Goal: Book appointment/travel/reservation

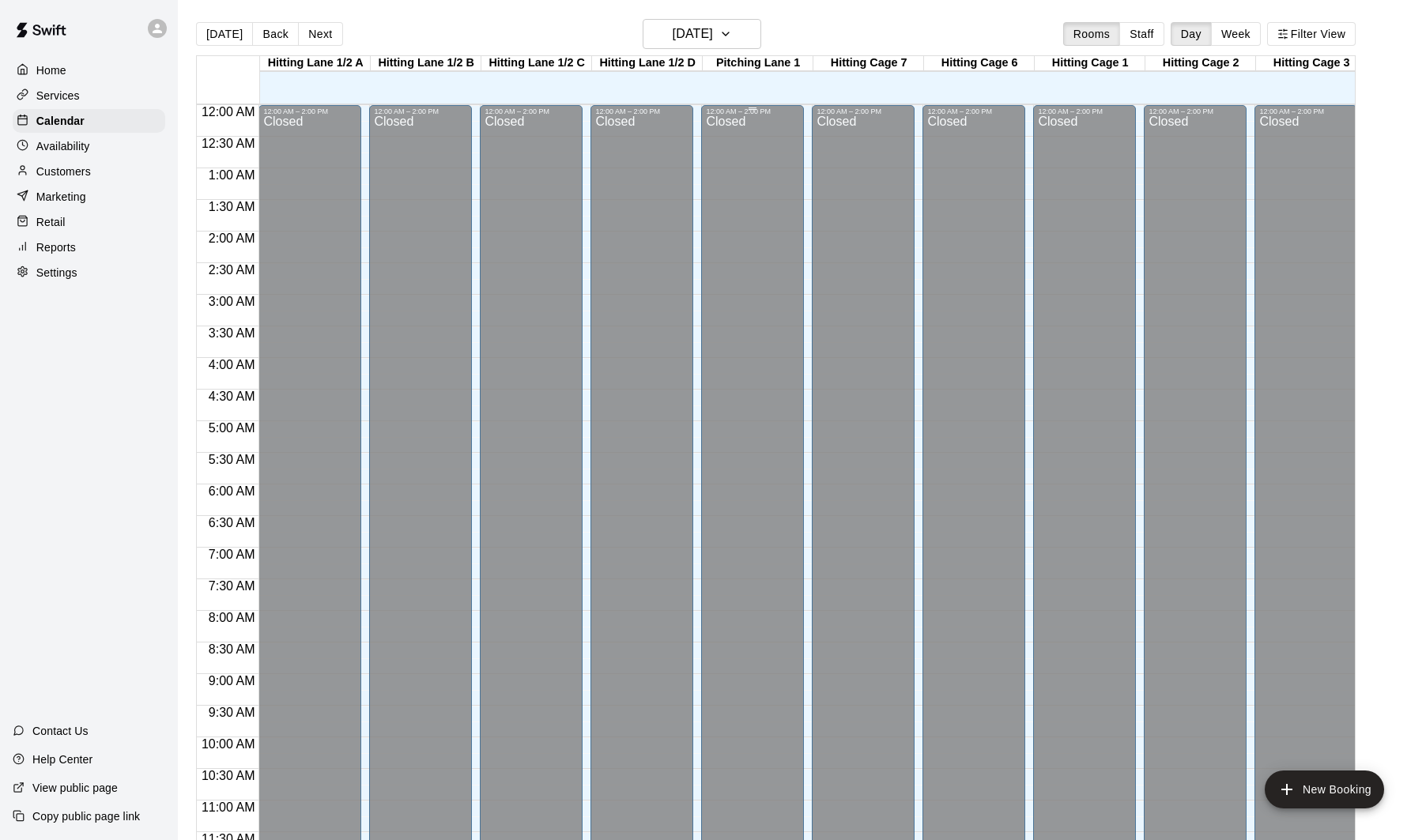
scroll to position [746, 0]
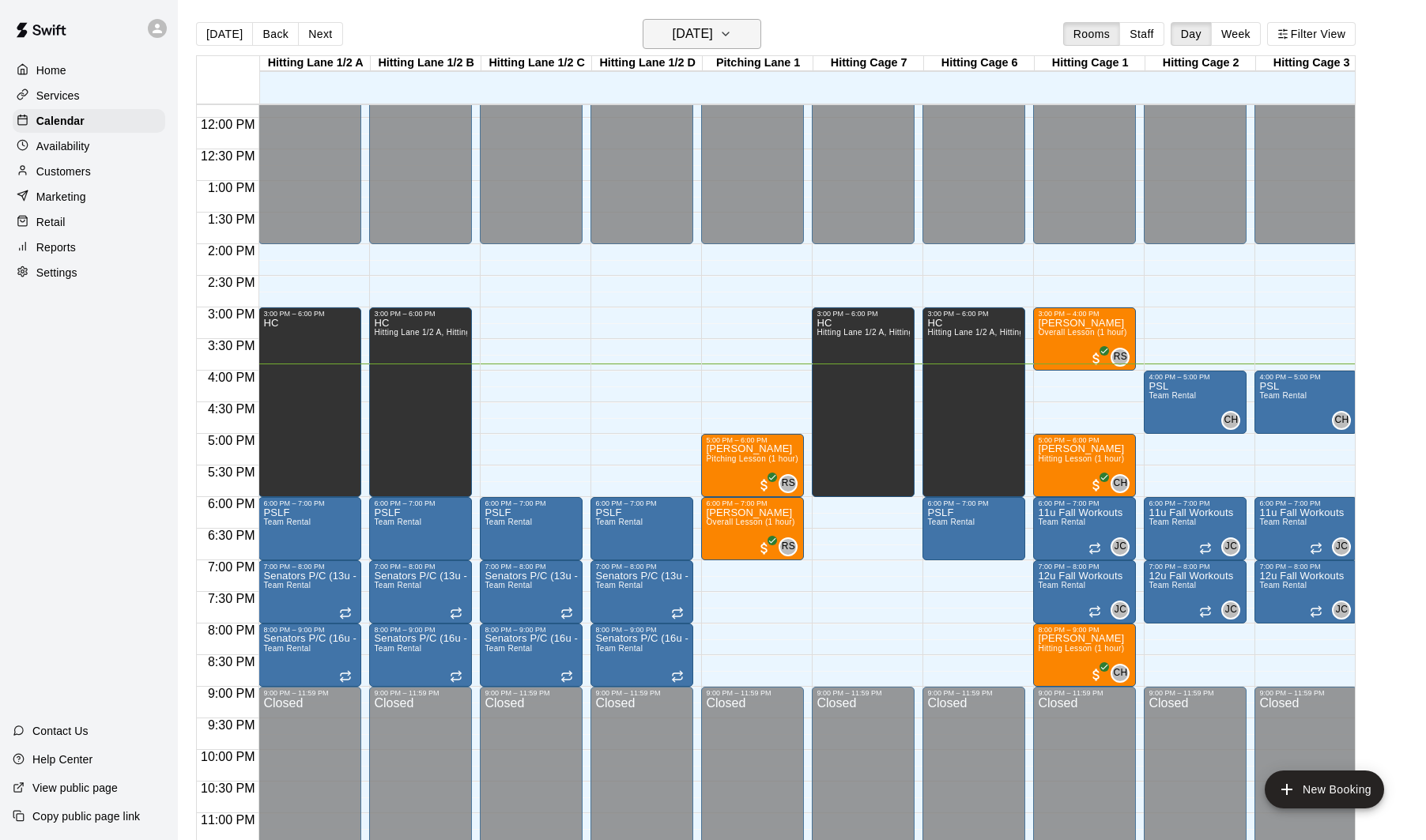
click at [705, 38] on h6 "[DATE]" at bounding box center [692, 34] width 40 height 22
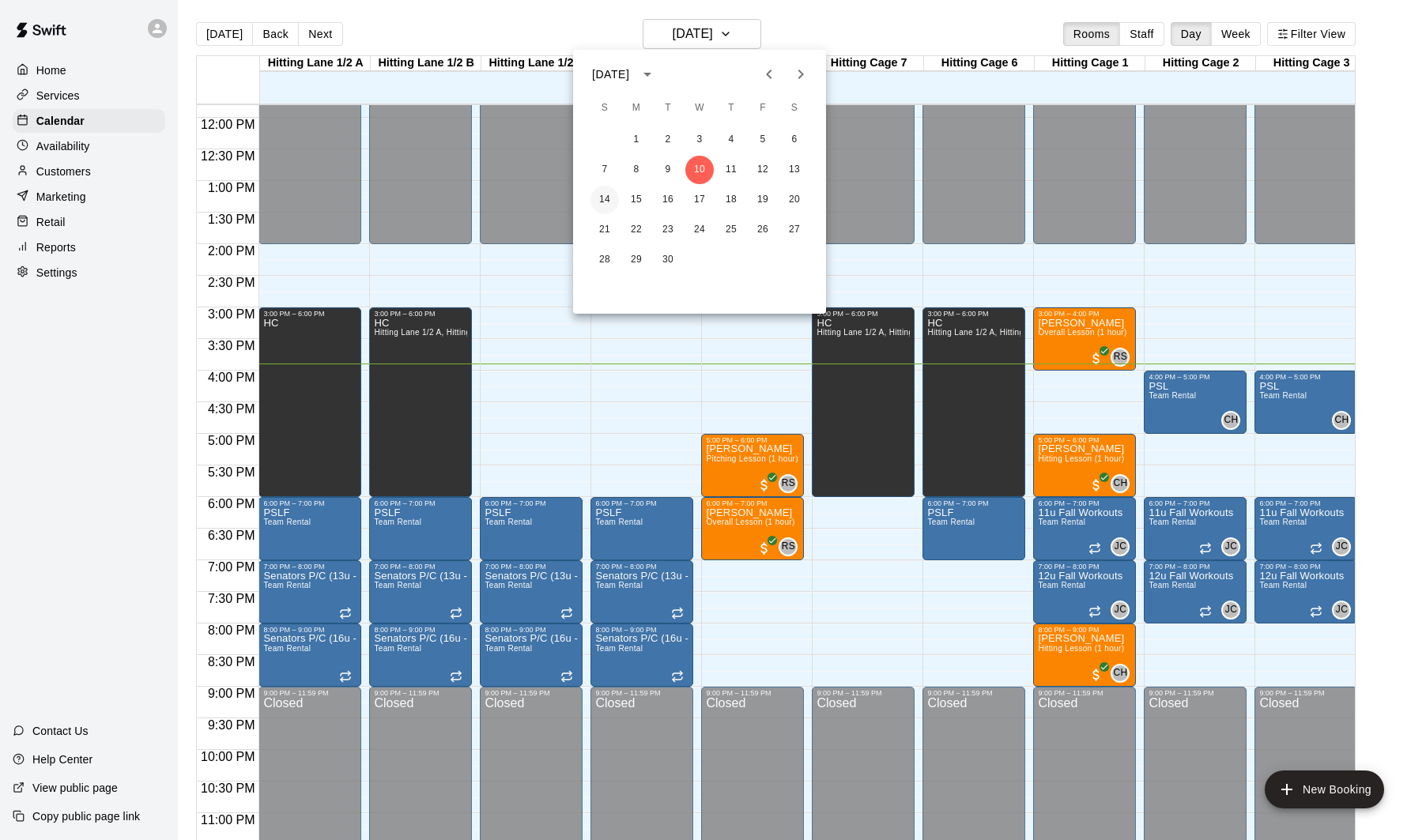
click at [604, 204] on button "14" at bounding box center [604, 200] width 29 height 29
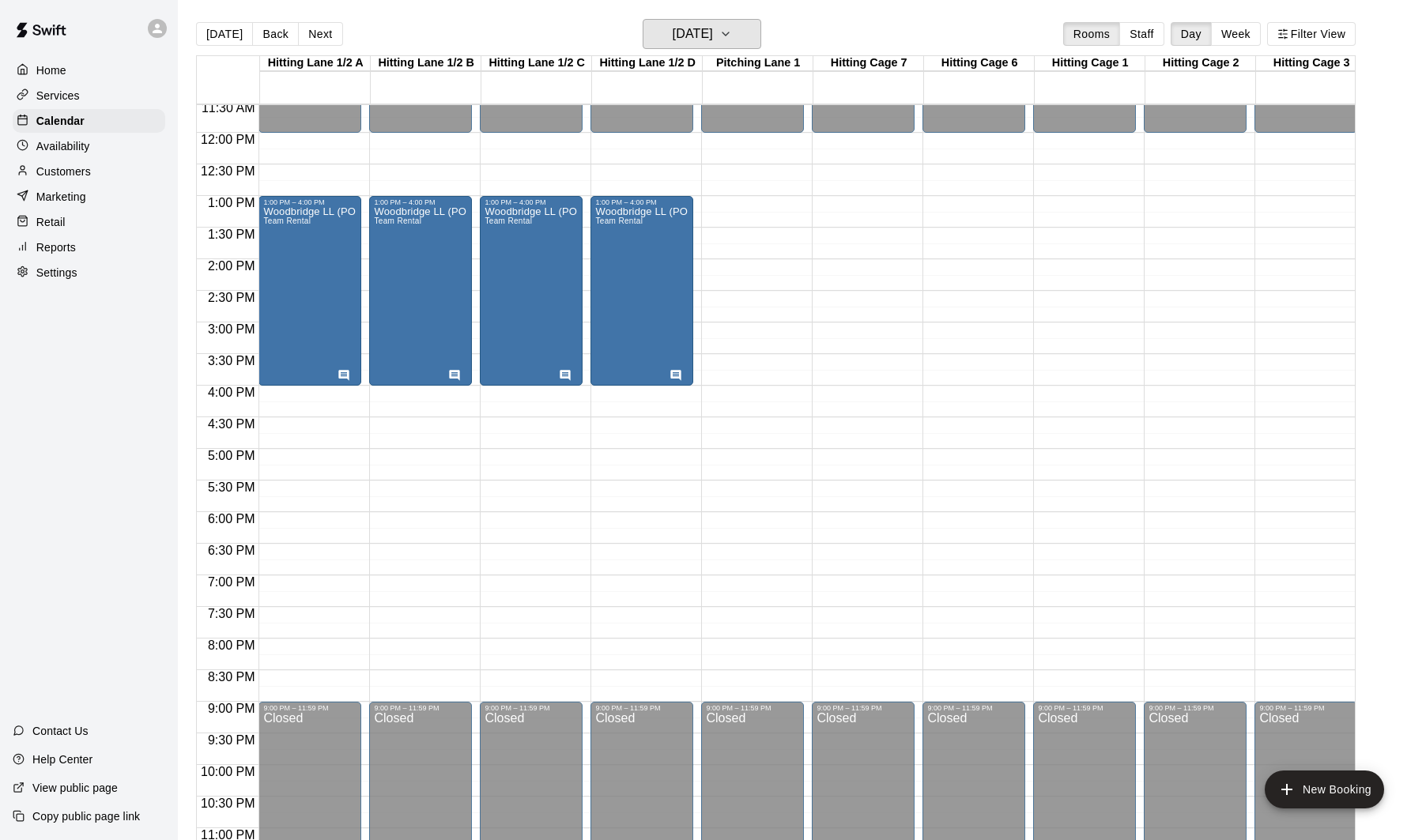
scroll to position [713, 0]
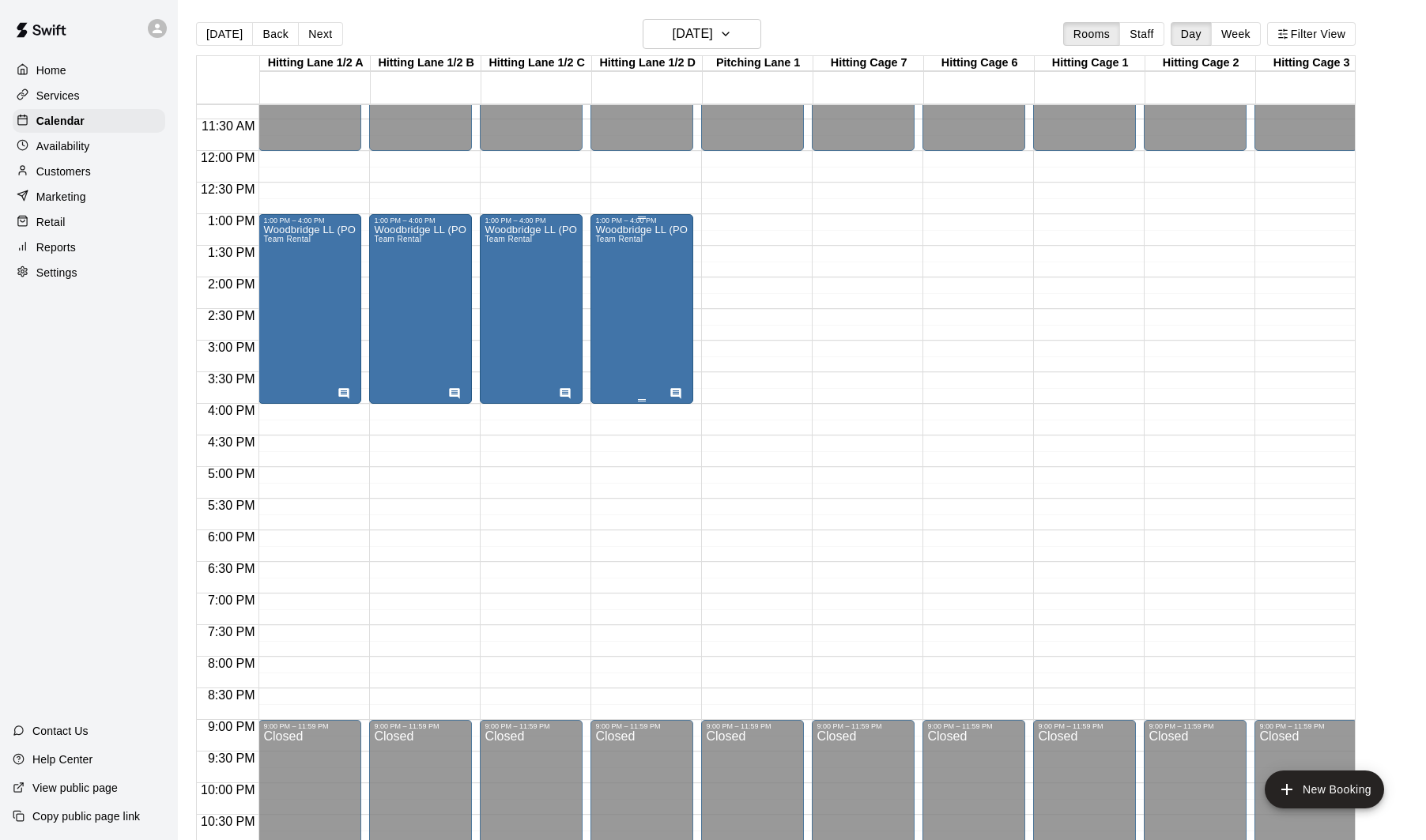
click at [649, 293] on div "Woodbridge LL (POP-UP CLINICS) Team Rental" at bounding box center [641, 645] width 93 height 840
click at [606, 236] on icon "edit" at bounding box center [611, 241] width 19 height 19
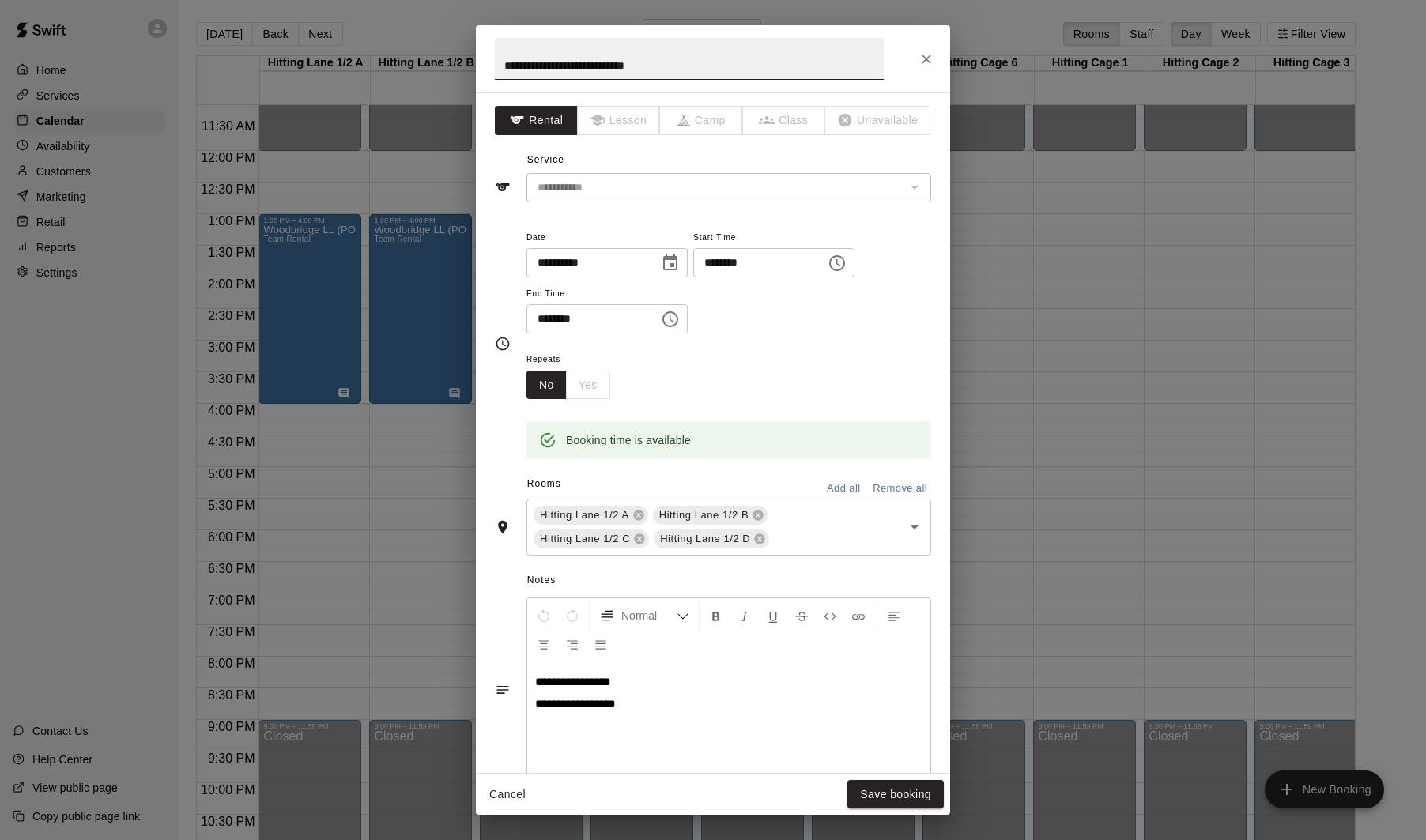
click at [718, 67] on input "**********" at bounding box center [689, 59] width 389 height 42
type input "**********"
click at [908, 796] on button "Save booking" at bounding box center [895, 795] width 96 height 29
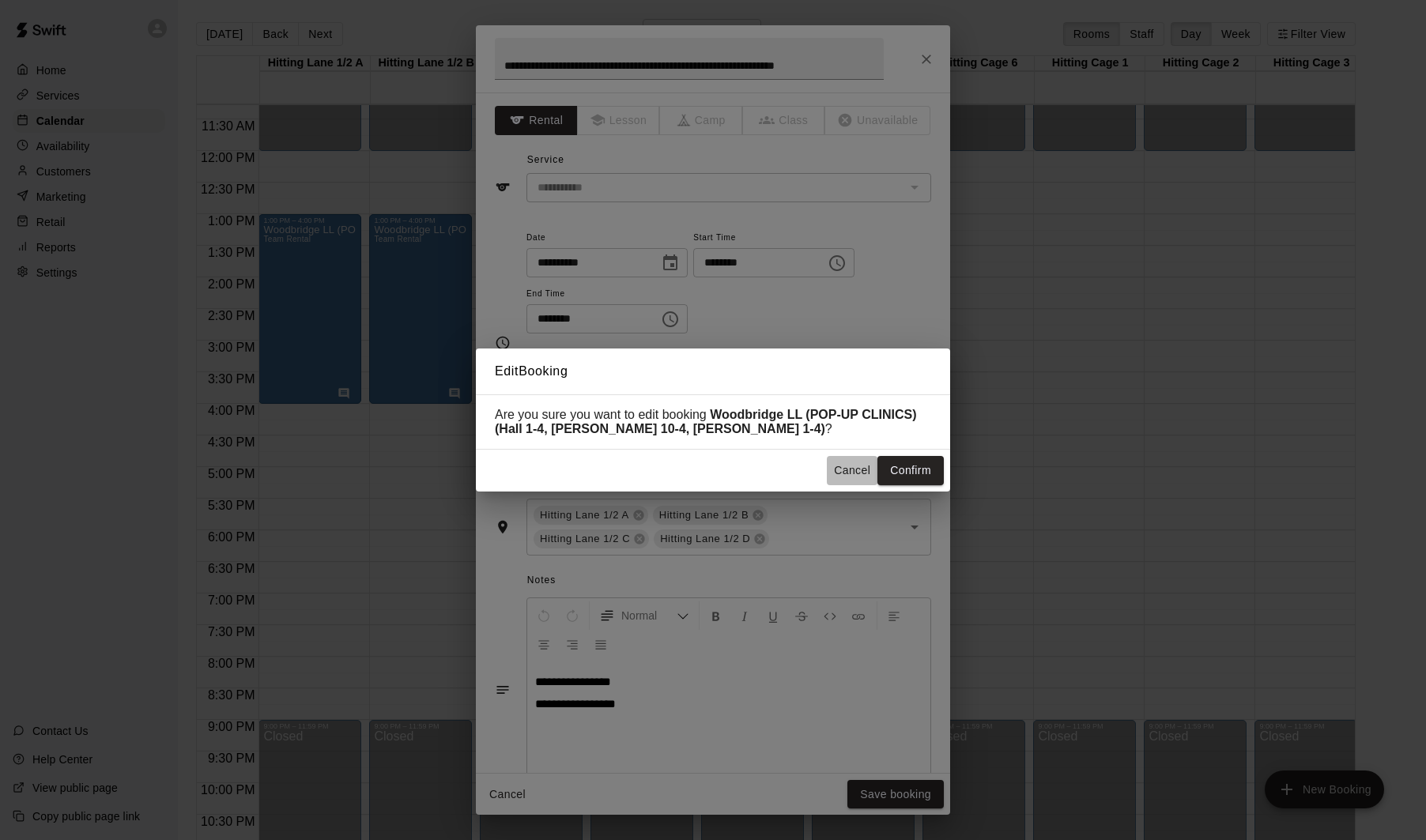
click at [850, 471] on button "Cancel" at bounding box center [852, 470] width 50 height 29
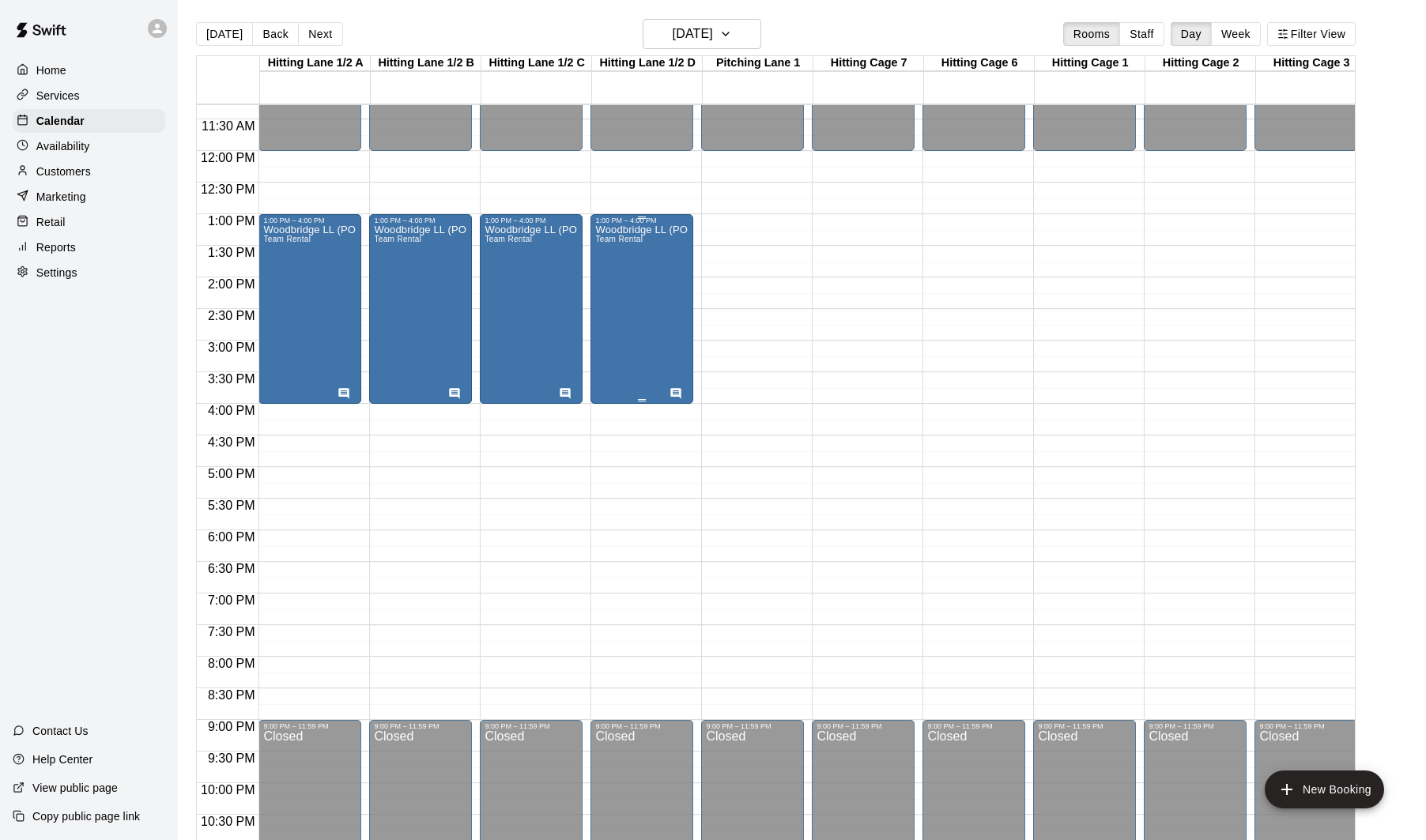
click at [640, 316] on div "Woodbridge LL (POP-UP CLINICS) Team Rental" at bounding box center [641, 645] width 93 height 840
click at [597, 239] on button "edit" at bounding box center [612, 242] width 32 height 32
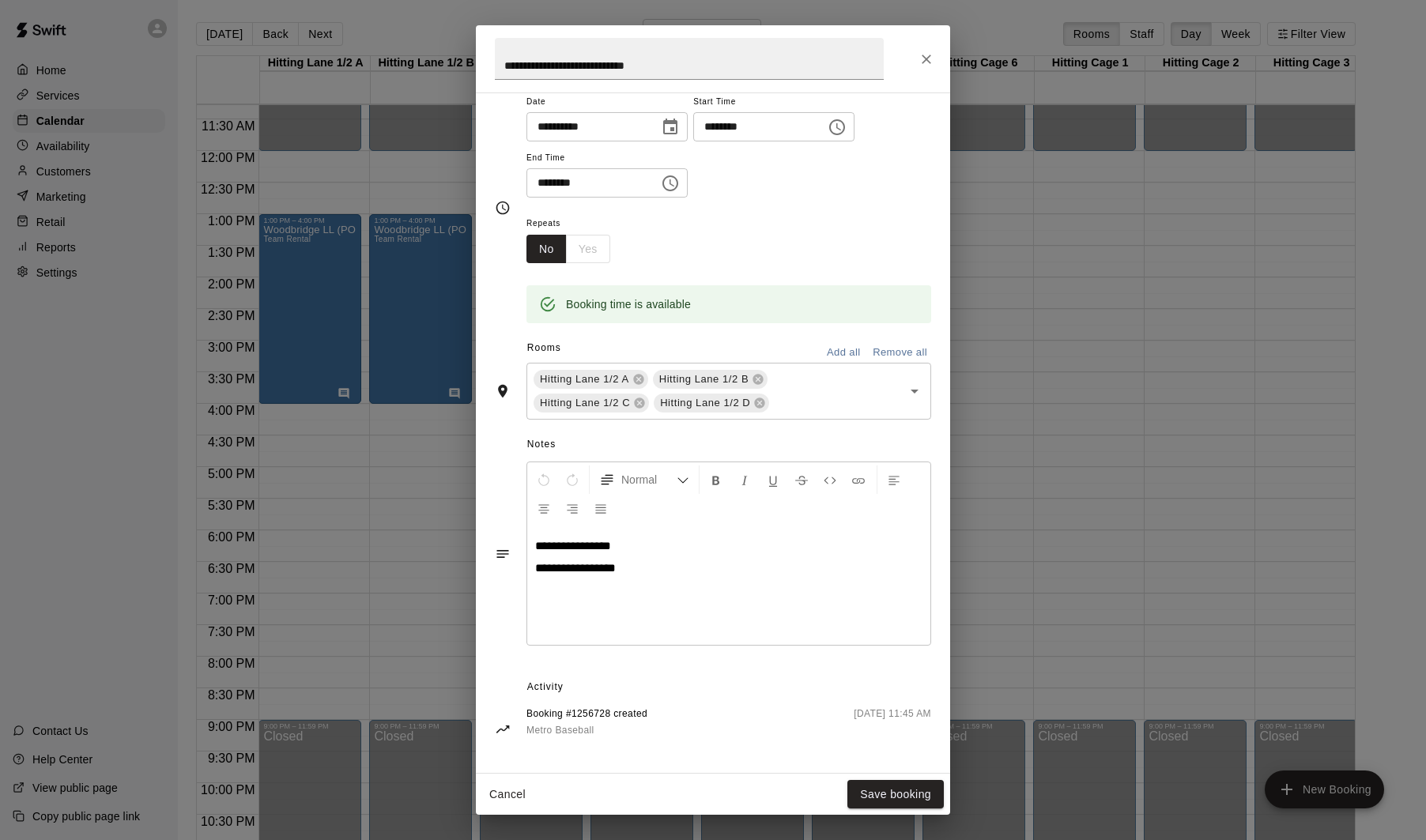
scroll to position [141, 0]
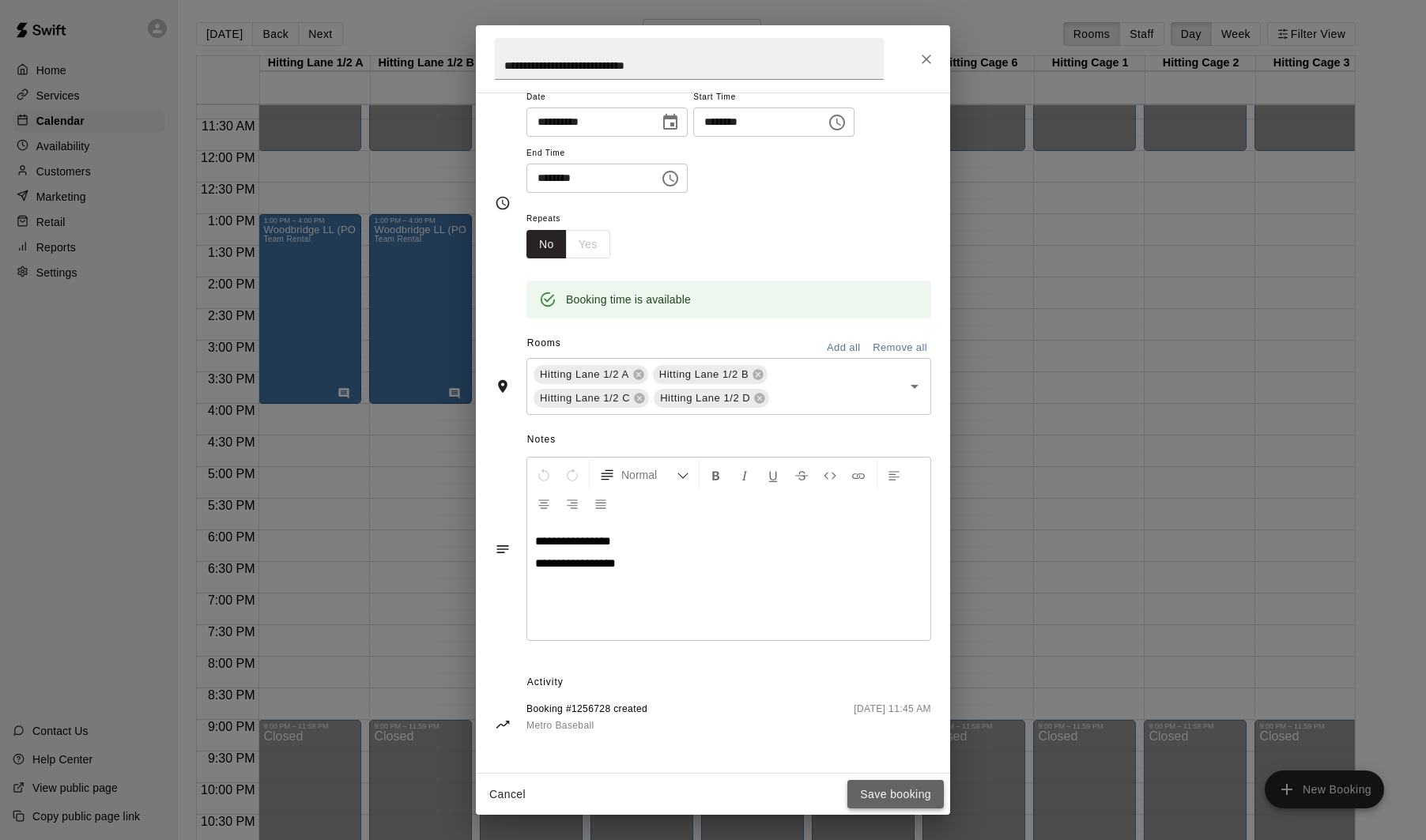
click at [902, 791] on button "Save booking" at bounding box center [895, 795] width 96 height 29
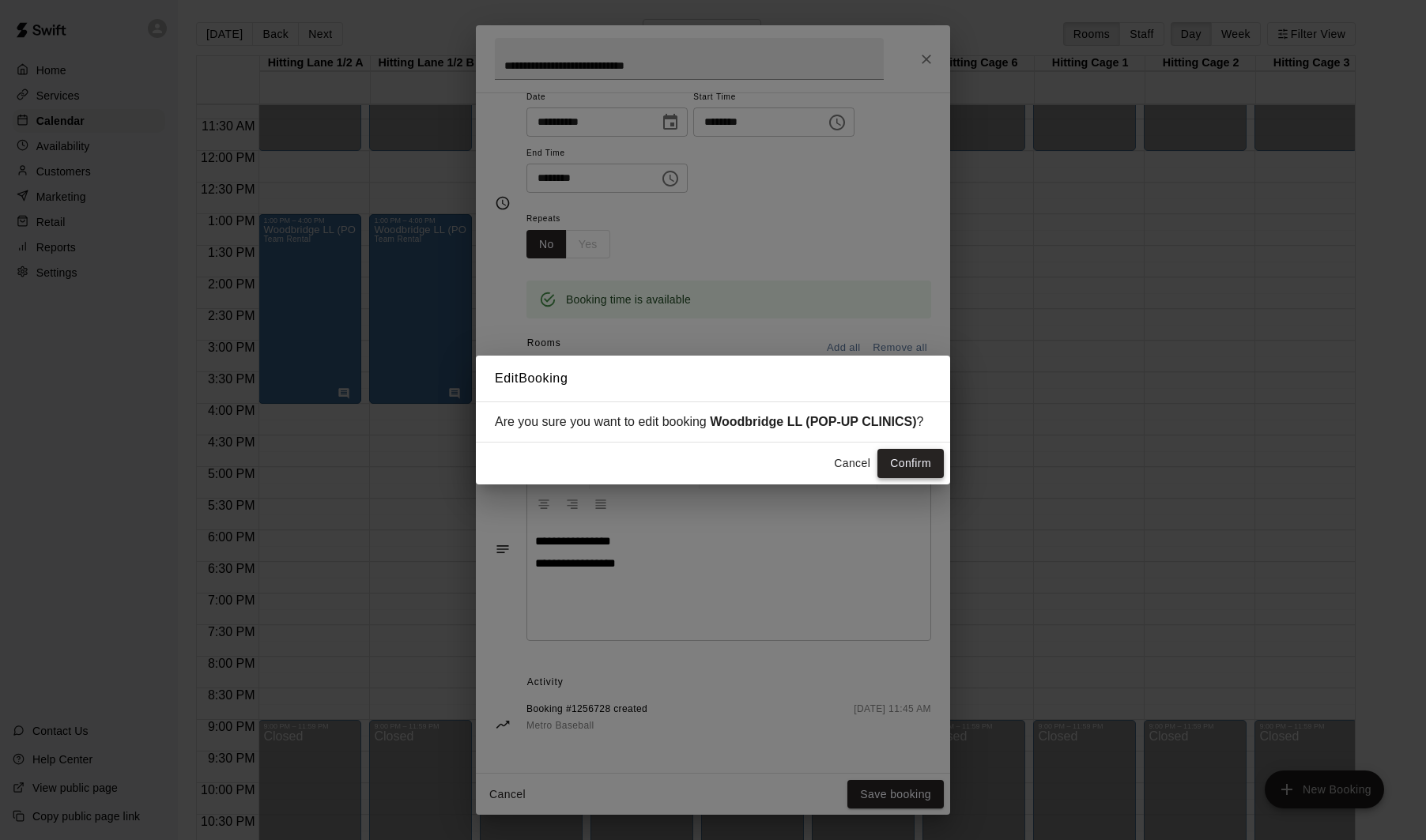
click at [912, 456] on button "Confirm" at bounding box center [910, 464] width 66 height 29
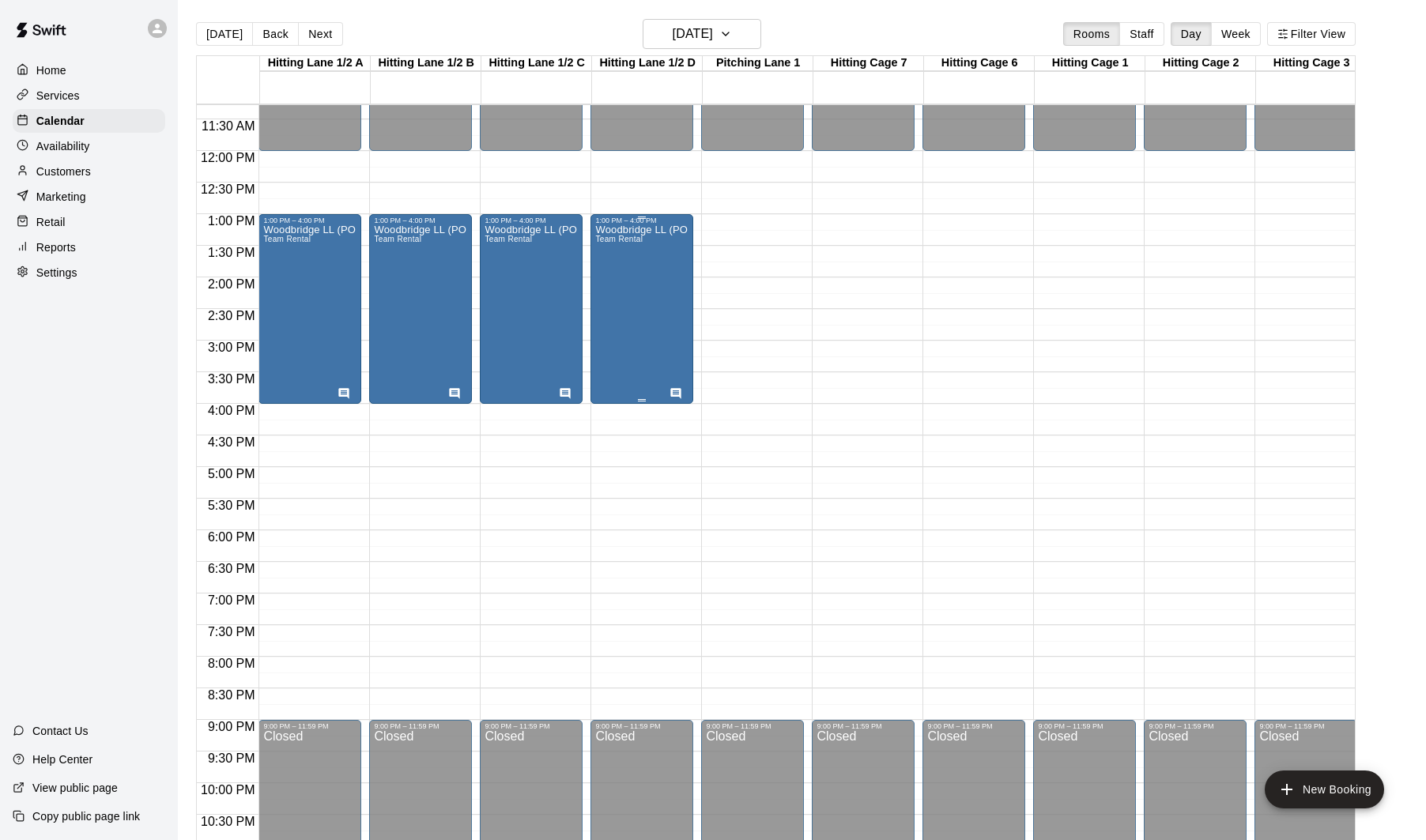
click at [631, 313] on div "Woodbridge LL (POP-UP CLINICS) Team Rental" at bounding box center [641, 645] width 93 height 840
click at [609, 281] on img "edit" at bounding box center [612, 279] width 18 height 18
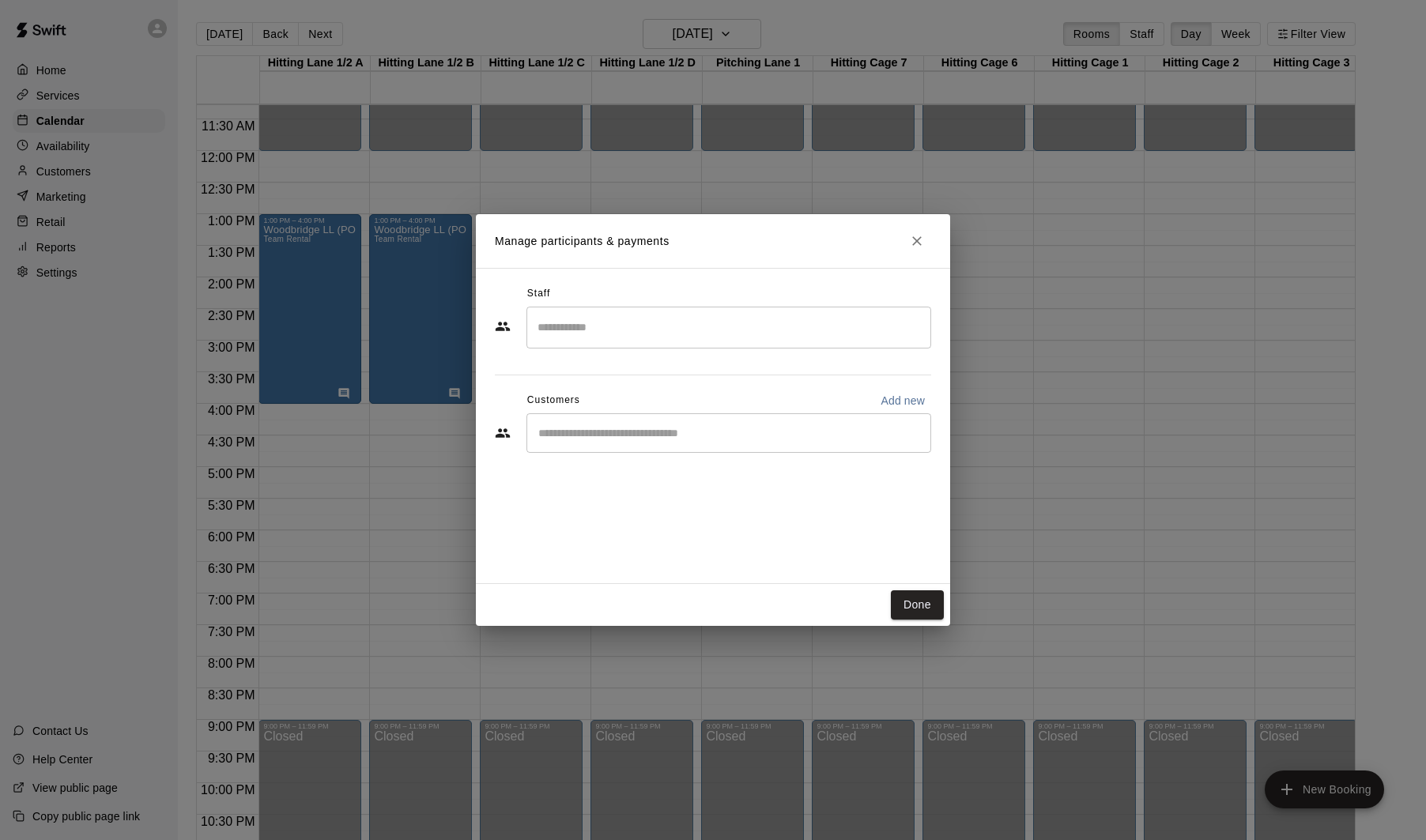
click at [676, 325] on input "Search staff" at bounding box center [729, 327] width 391 height 28
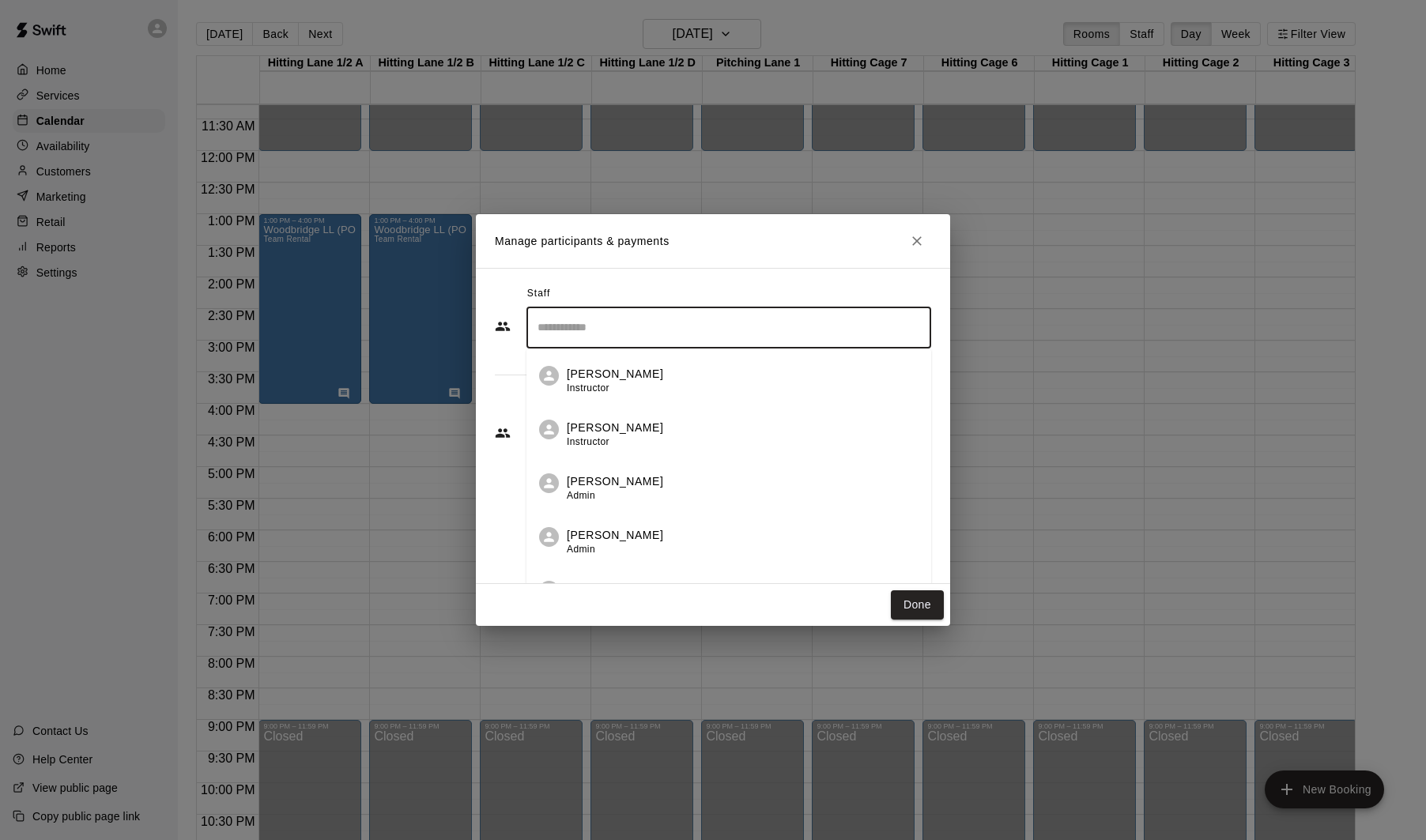
scroll to position [107, 0]
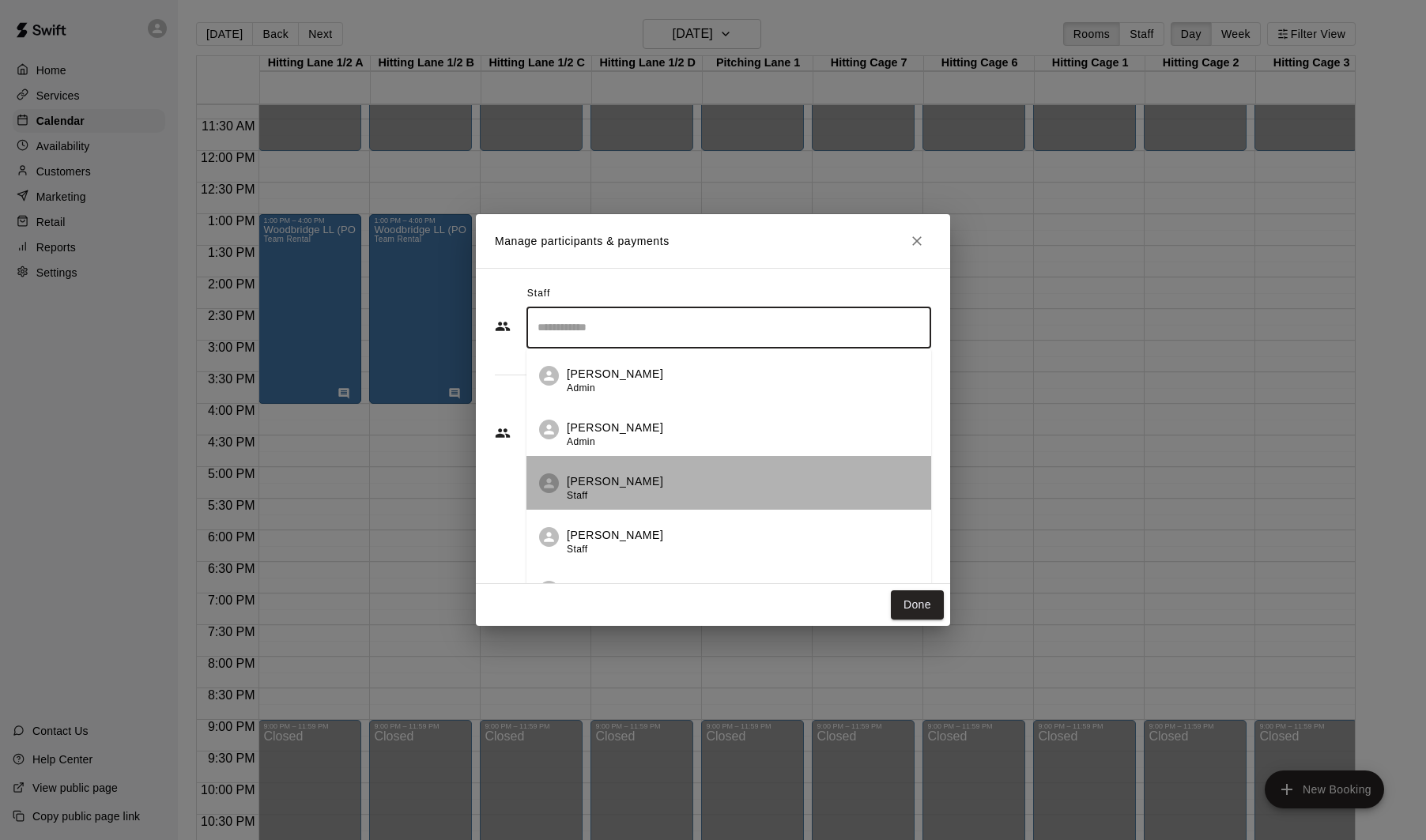
click at [675, 475] on div "[PERSON_NAME] Staff" at bounding box center [743, 489] width 352 height 31
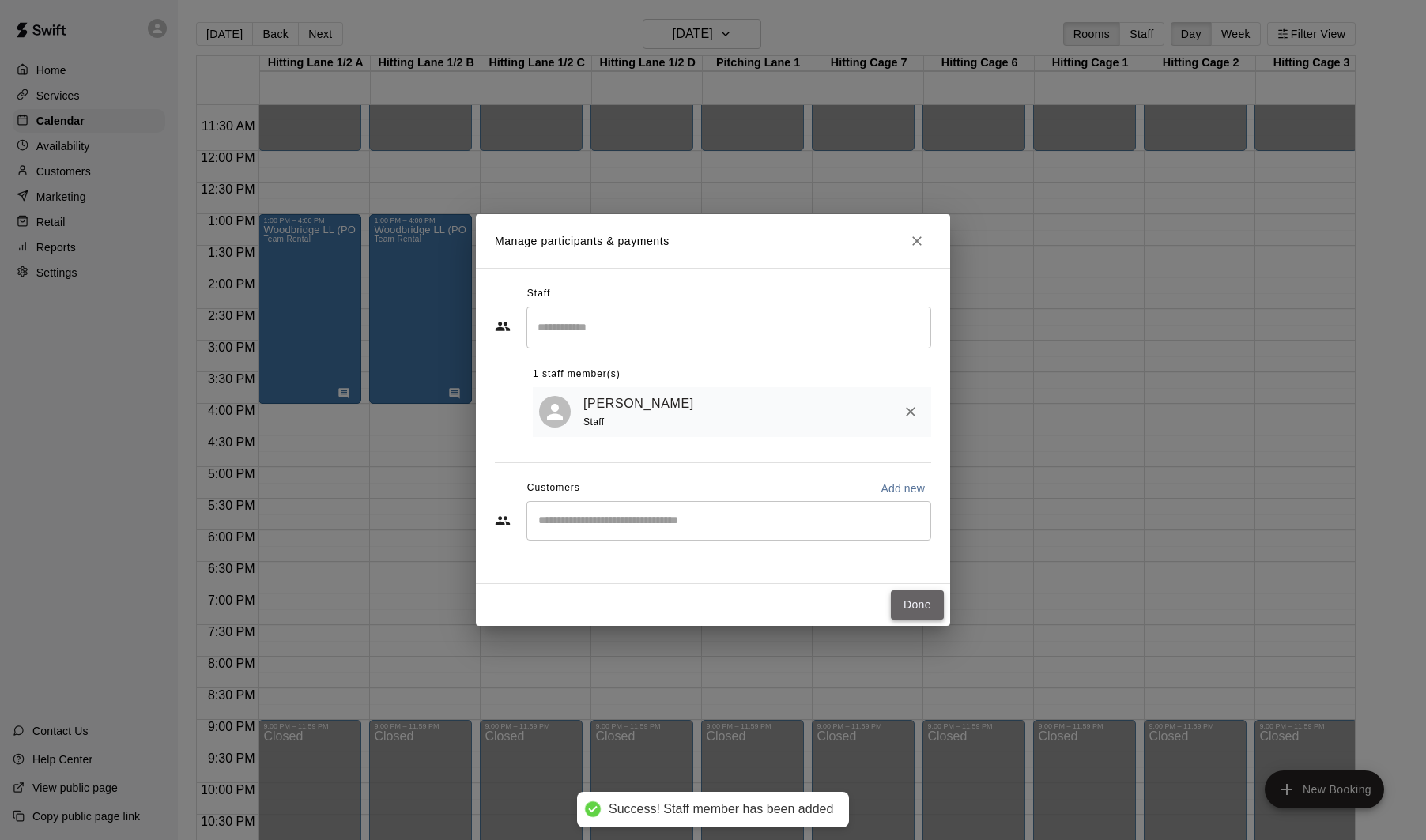
click at [918, 607] on button "Done" at bounding box center [917, 604] width 53 height 29
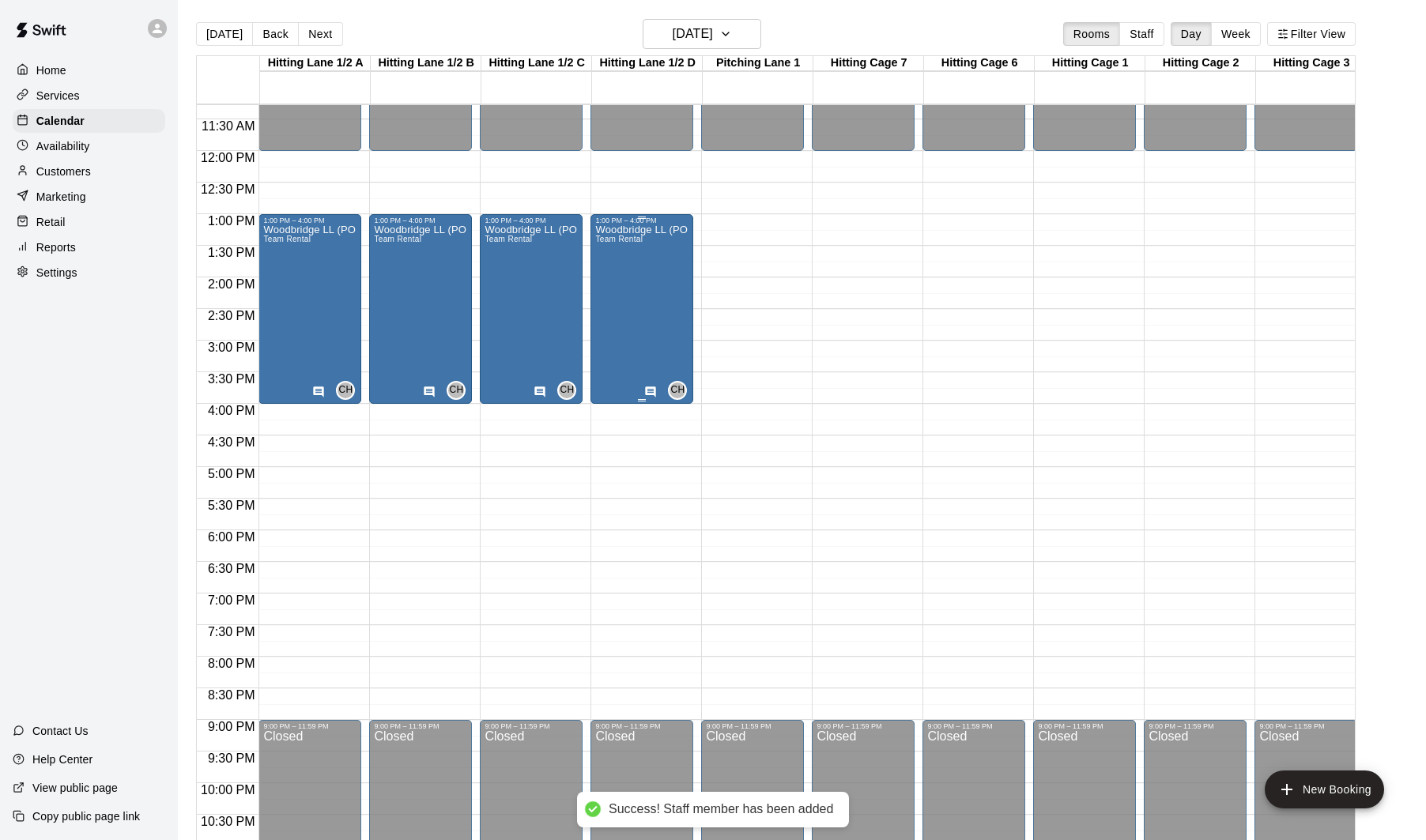
click at [654, 314] on div "Woodbridge LL (POP-UP CLINICS) Team Rental" at bounding box center [641, 645] width 93 height 840
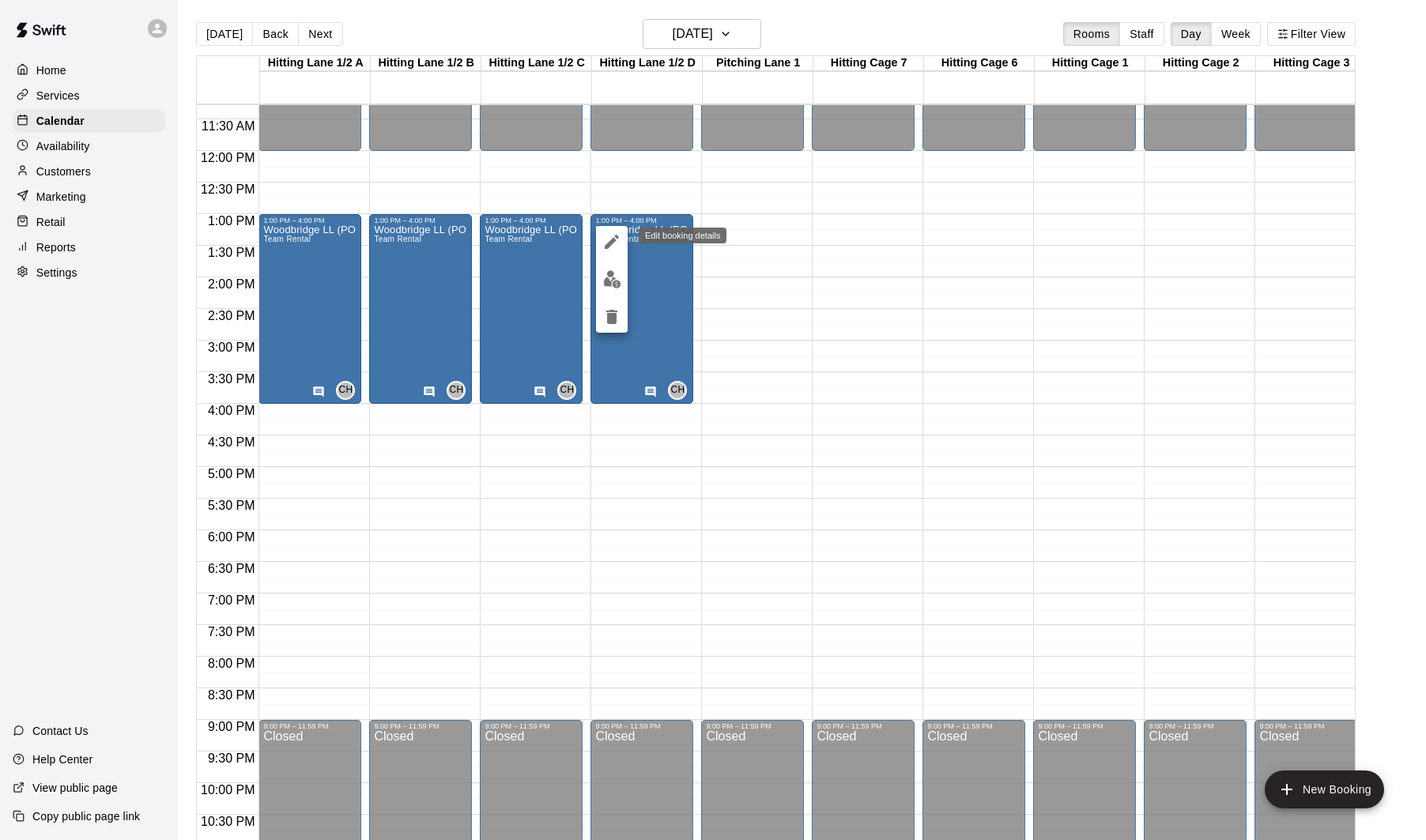
click at [609, 232] on icon "edit" at bounding box center [611, 241] width 19 height 19
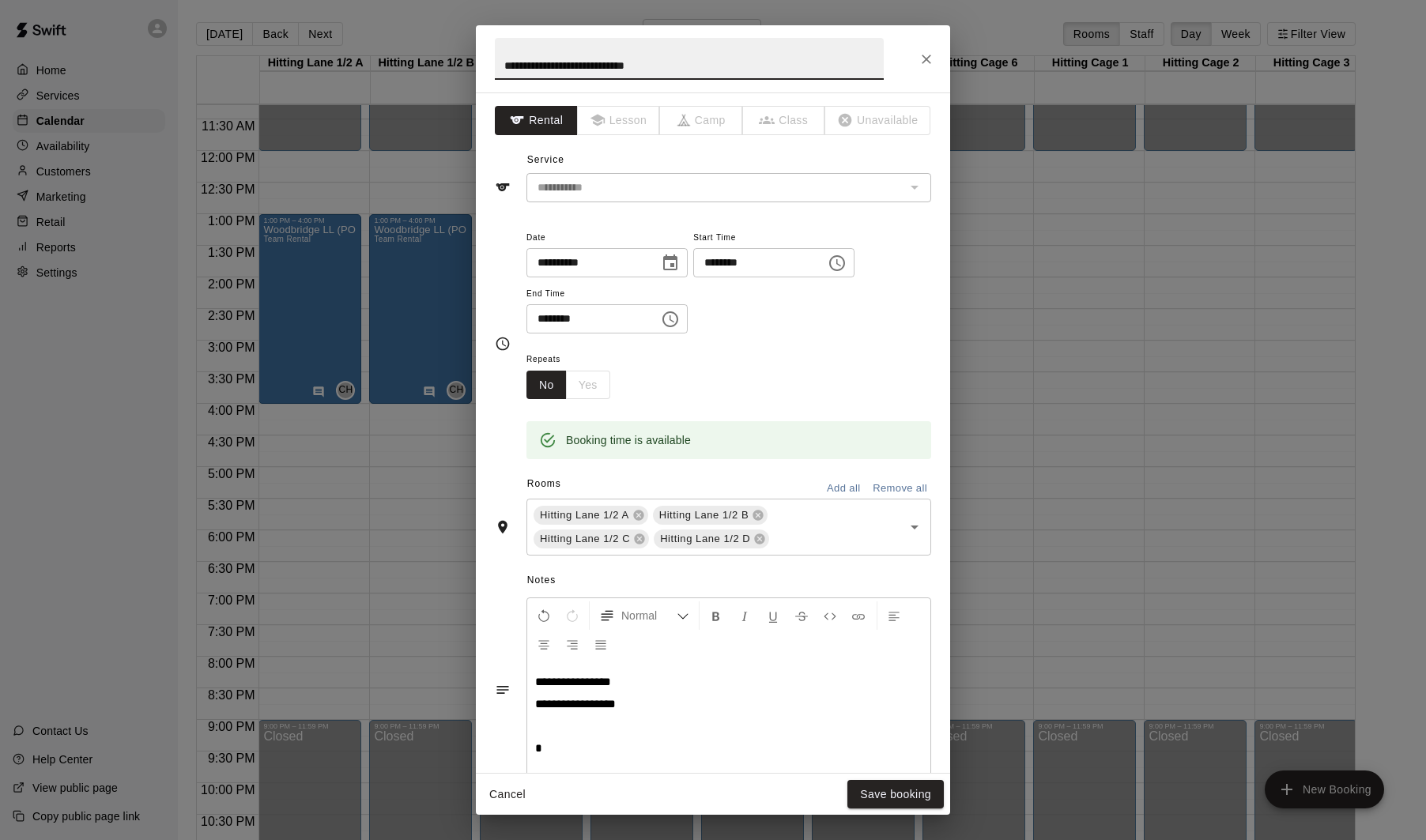
click at [717, 61] on input "**********" at bounding box center [689, 59] width 389 height 42
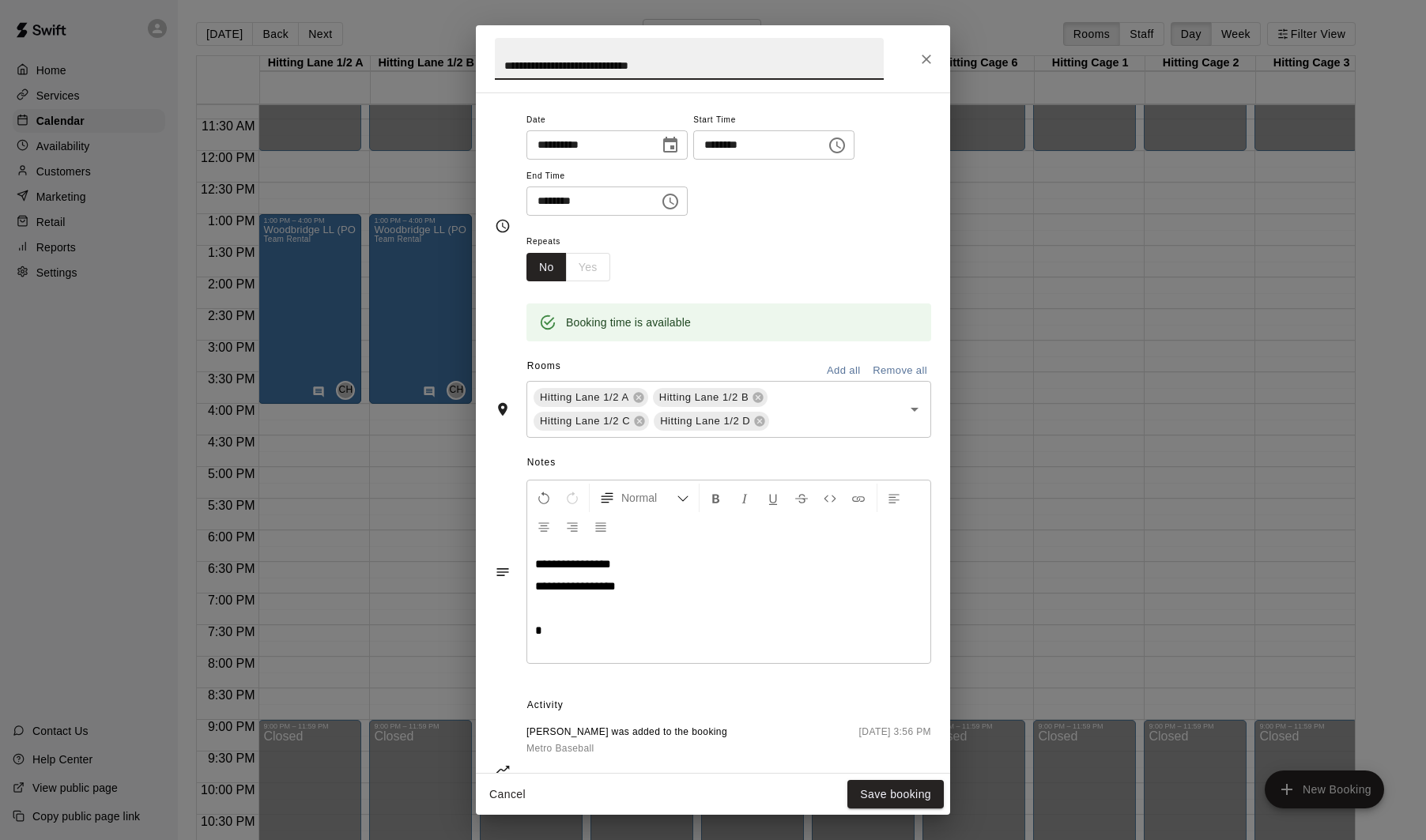
scroll to position [125, 0]
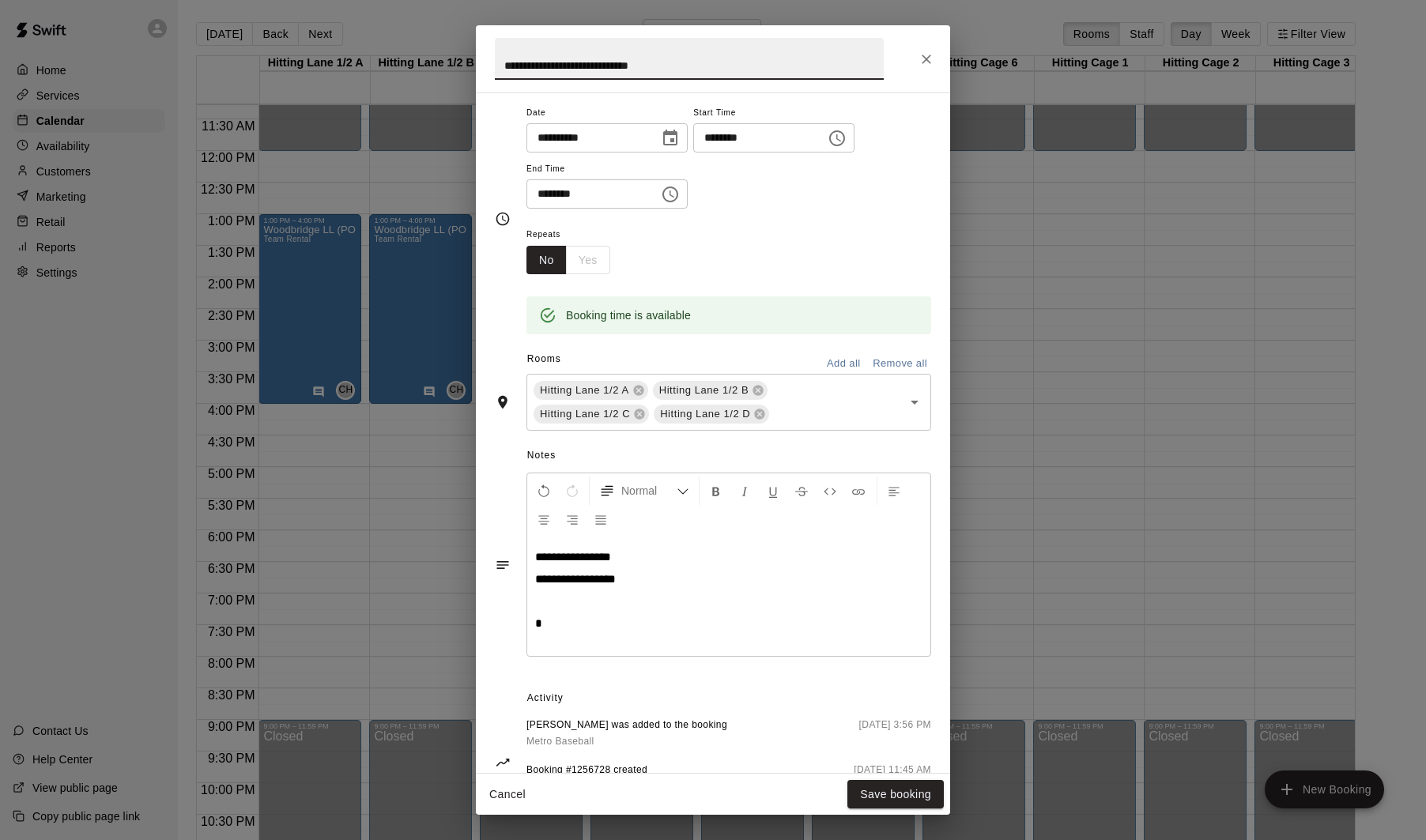
type input "**********"
click at [659, 629] on p "*" at bounding box center [729, 624] width 387 height 16
click at [578, 609] on div "**********" at bounding box center [729, 596] width 403 height 118
click at [573, 599] on p at bounding box center [729, 601] width 387 height 16
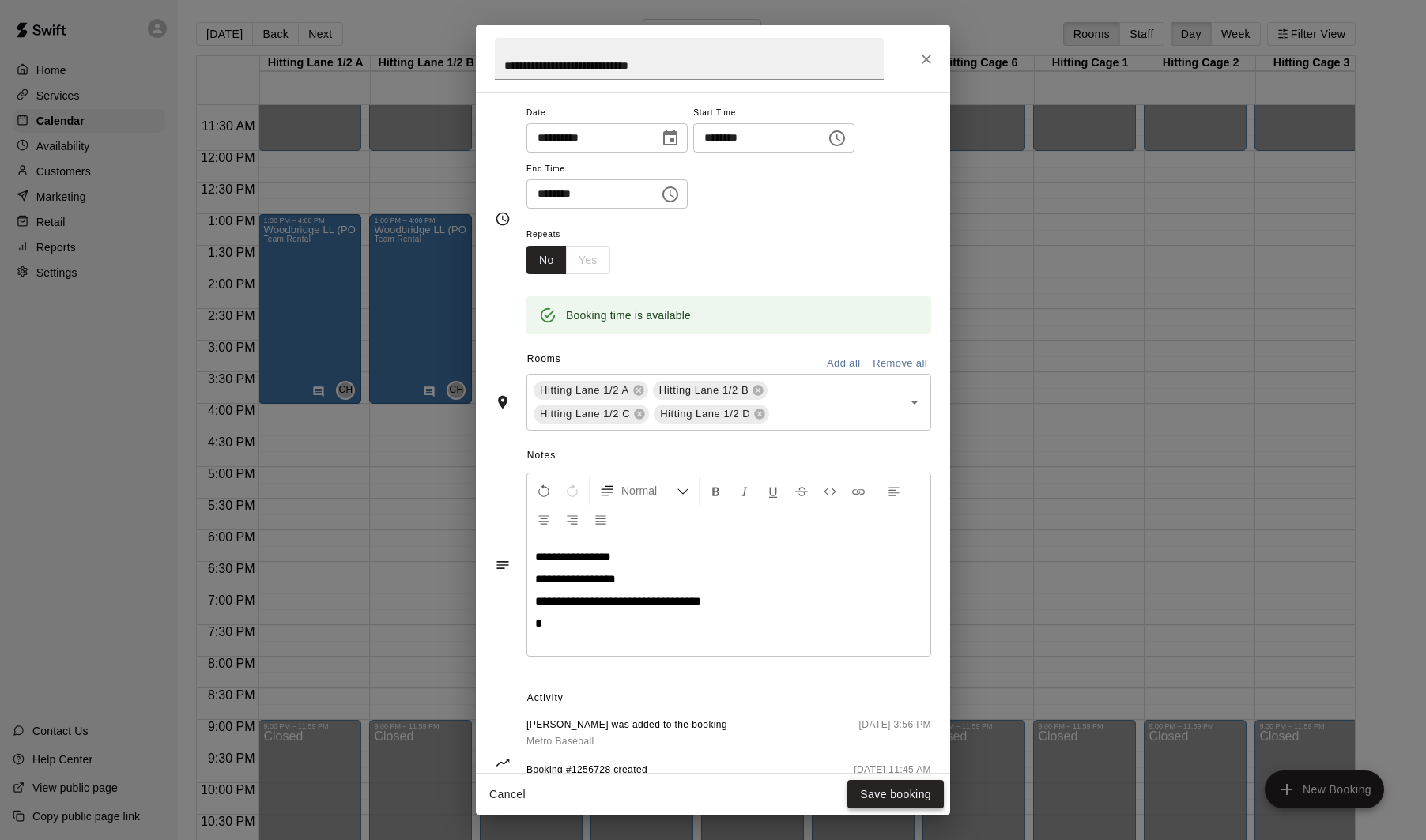
click at [893, 796] on button "Save booking" at bounding box center [895, 795] width 96 height 29
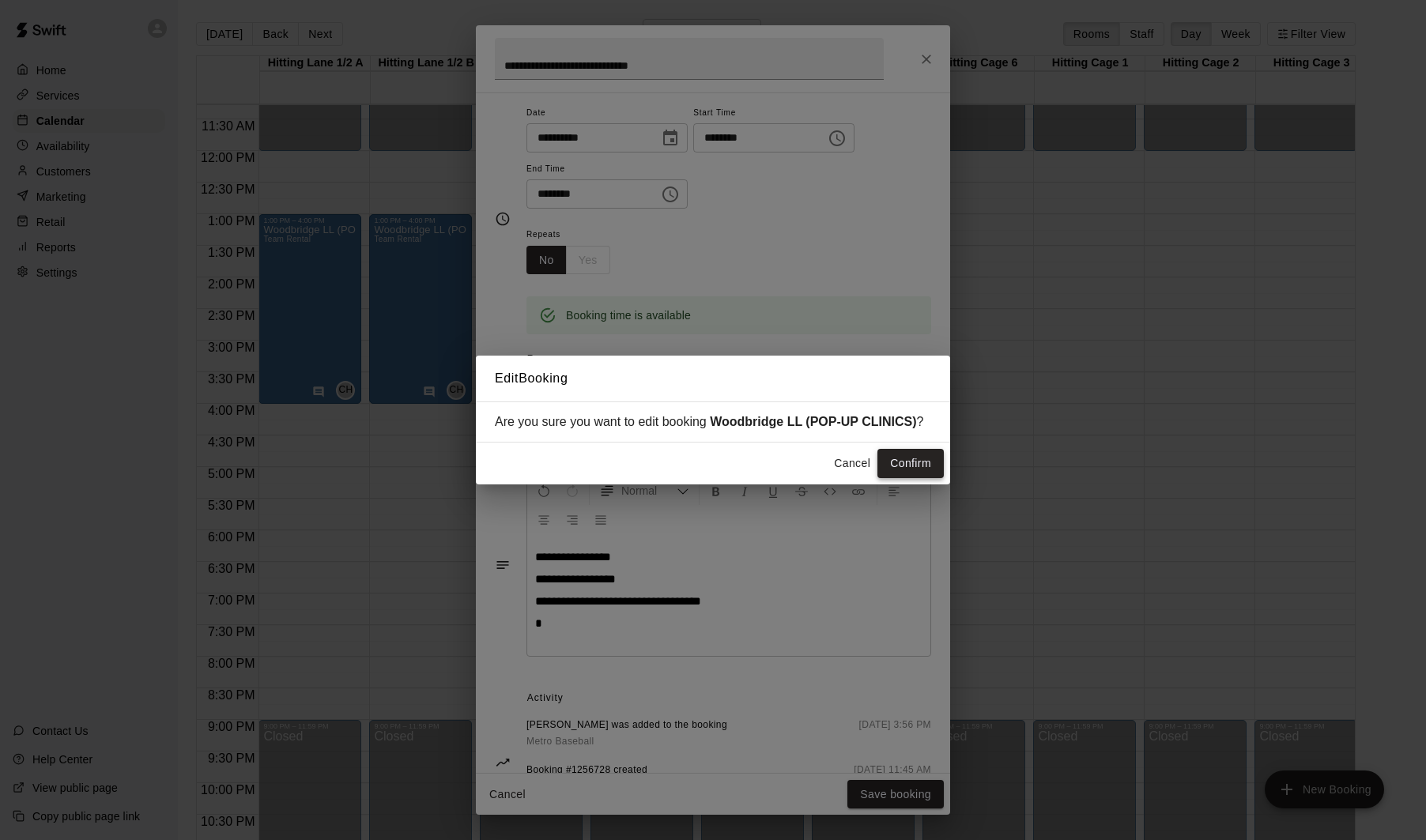
click at [906, 478] on button "Confirm" at bounding box center [910, 464] width 66 height 29
